Goal: Contribute content

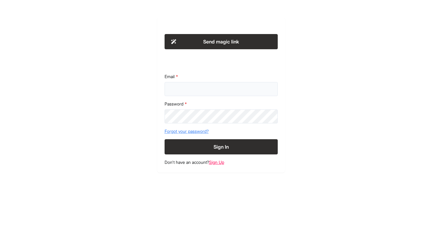
type input "**********"
click at [221, 151] on button "Sign In" at bounding box center [221, 146] width 113 height 15
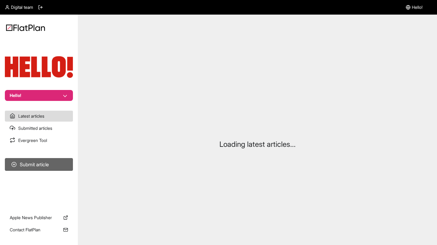
click at [40, 160] on button "Submit article" at bounding box center [39, 164] width 68 height 13
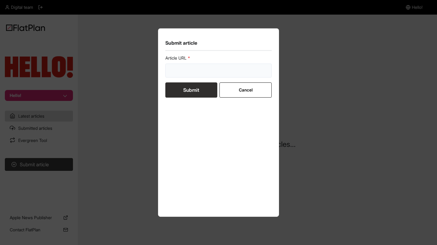
click at [210, 72] on input "url" at bounding box center [218, 71] width 106 height 14
paste input "https://www.hellomagazine.com/shopping/849695/claudia-winkleman-vieve-eye-wands/"
type input "https://www.hellomagazine.com/shopping/849695/claudia-winkleman-vieve-eye-wands/"
click at [191, 90] on button "Submit" at bounding box center [191, 89] width 52 height 15
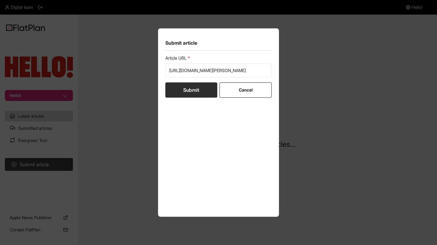
scroll to position [0, 0]
